Goal: Find specific fact: Find specific fact

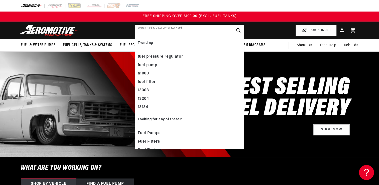
click at [189, 29] on input "text" at bounding box center [189, 30] width 109 height 11
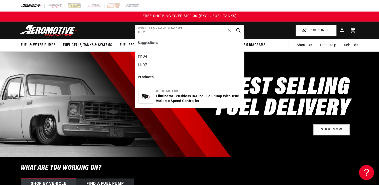
type input "11194"
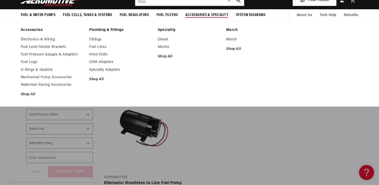
scroll to position [40, 0]
